Goal: Task Accomplishment & Management: Use online tool/utility

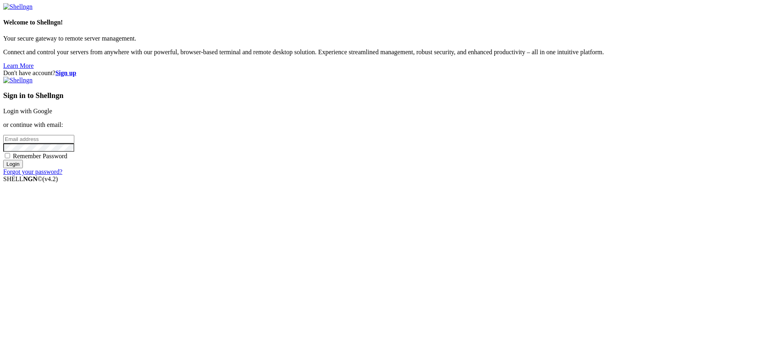
click at [460, 176] on div "Sign in to Shellngn Login with Google or continue with email: Remember Password…" at bounding box center [385, 126] width 765 height 99
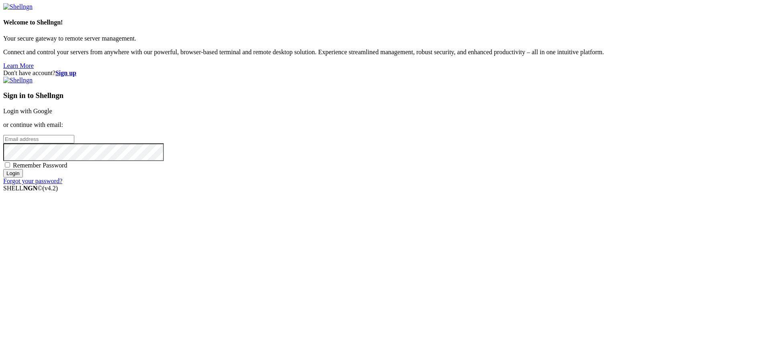
click at [460, 185] on div "Sign in to Shellngn Login with Google or continue with email: Remember Password…" at bounding box center [385, 131] width 765 height 108
click at [68, 169] on span "Remember Password" at bounding box center [40, 165] width 55 height 7
click at [10, 168] on input "Remember Password" at bounding box center [7, 164] width 5 height 5
checkbox input "true"
click at [74, 143] on input "email" at bounding box center [38, 139] width 71 height 8
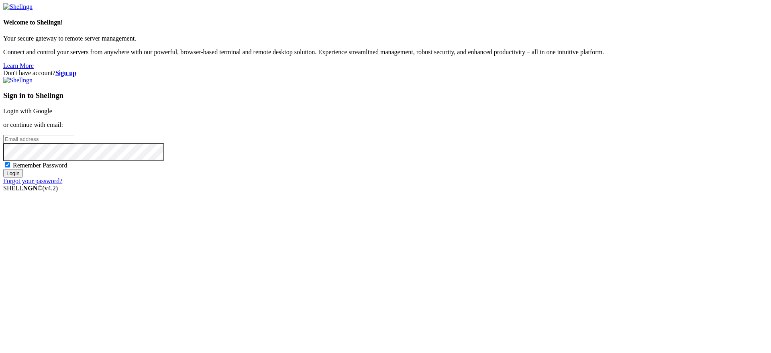
type input "[PERSON_NAME][EMAIL_ADDRESS][DOMAIN_NAME]"
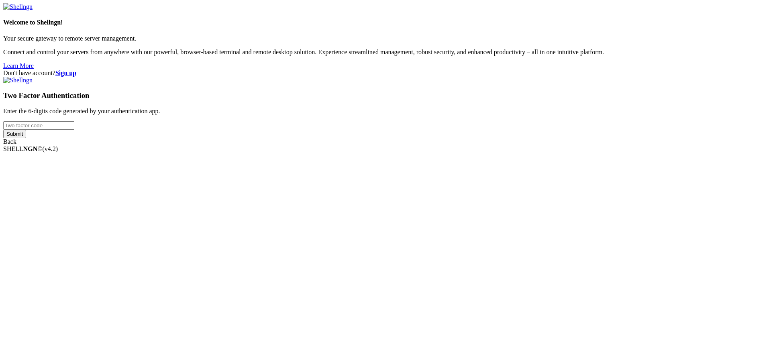
type input "596970"
click at [459, 145] on div "Welcome to Shellngn! Your secure gateway to remote server management. Connect a…" at bounding box center [385, 74] width 765 height 142
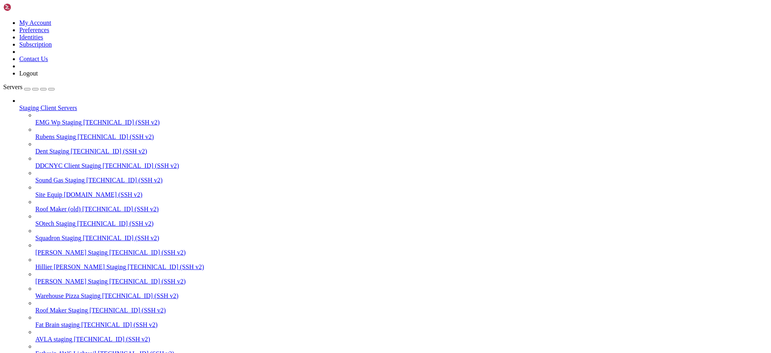
click at [43, 89] on div "button" at bounding box center [43, 89] width 0 height 0
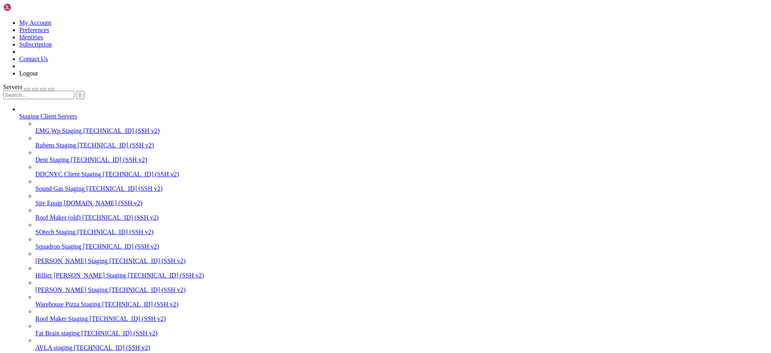
click at [74, 91] on input "text" at bounding box center [38, 95] width 71 height 8
type input "ceet"
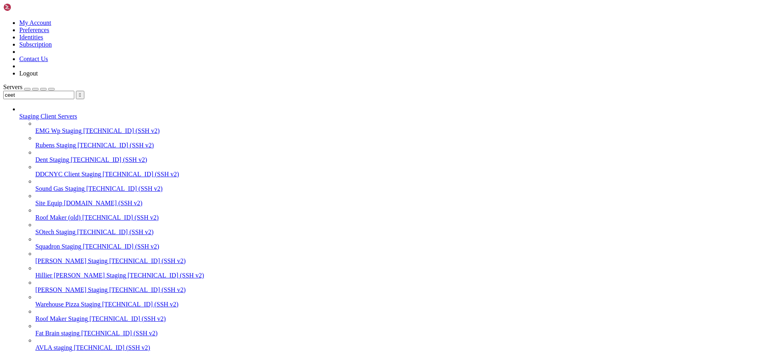
paste textarea "/var/www/html"
type textarea "/var/www/html"
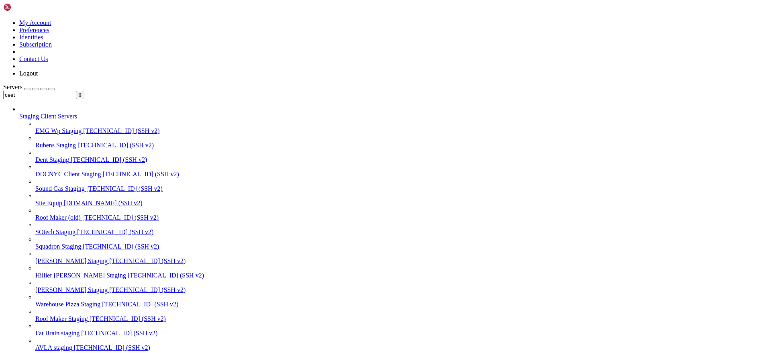
paste input "var/www/html"
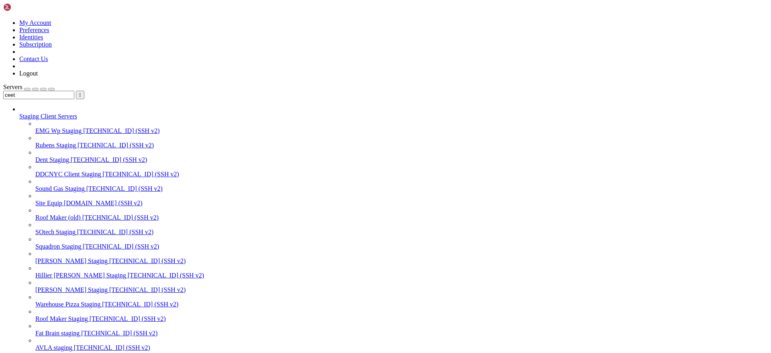
type input "/var/www/html/wp-content/themes/ceetak/resources"
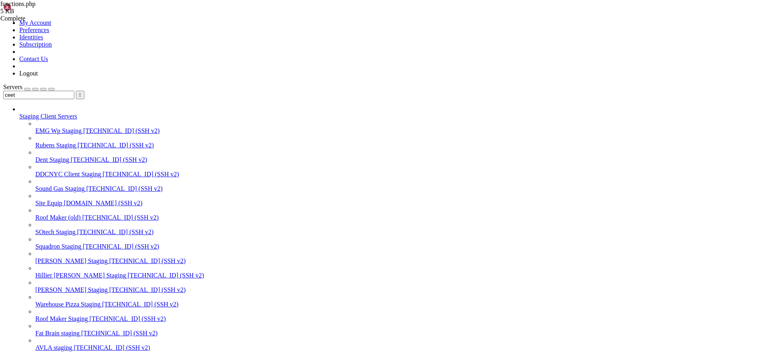
type textarea "add_action('init', 'register_right_menu');"
paste textarea "add_action('elementor/editor/after_enqueue_styles', 'load_gibson_font_in_elemen…"
type textarea "@font-face { font-family: "[PERSON_NAME]";"
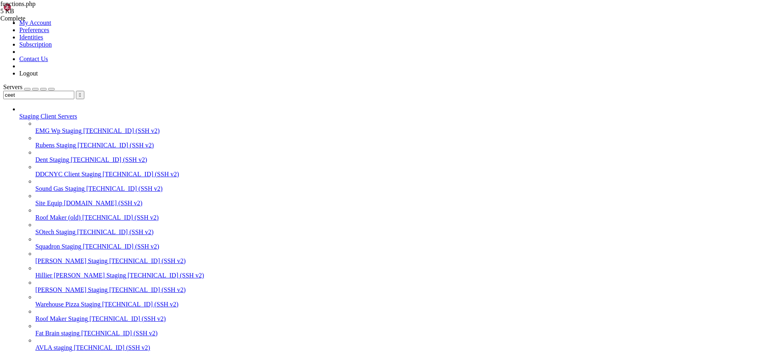
scroll to position [646, 0]
paste textarea "font-display: swap; }"
type textarea "font-display: swap; }"
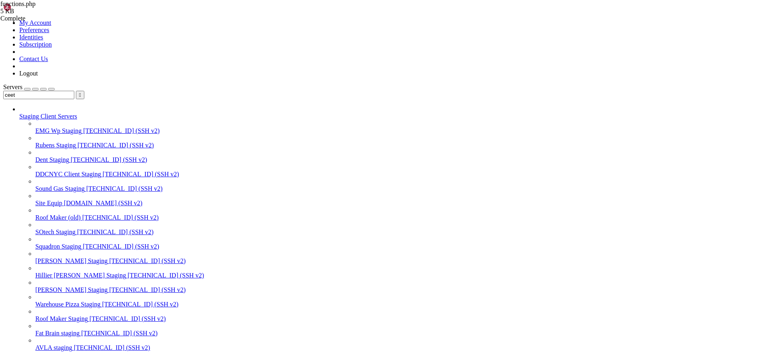
type textarea "font-style: normal; }"
paste textarea "font-display: swap; }"
type textarea "font-display: swap; }"
